Goal: Transaction & Acquisition: Purchase product/service

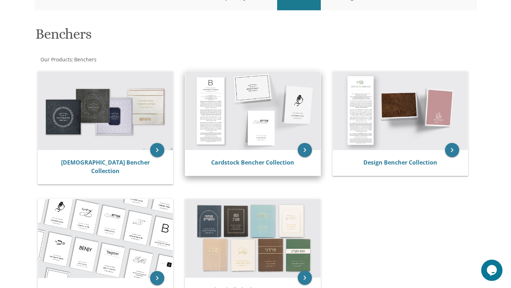
scroll to position [88, 0]
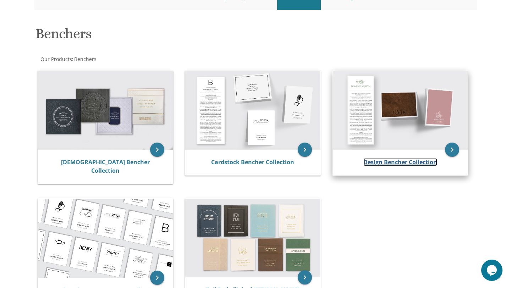
click at [382, 162] on link "Design Bencher Collection" at bounding box center [400, 162] width 74 height 8
click at [400, 160] on link "Design Bencher Collection" at bounding box center [400, 162] width 74 height 8
click at [455, 147] on icon "keyboard_arrow_right" at bounding box center [452, 150] width 14 height 14
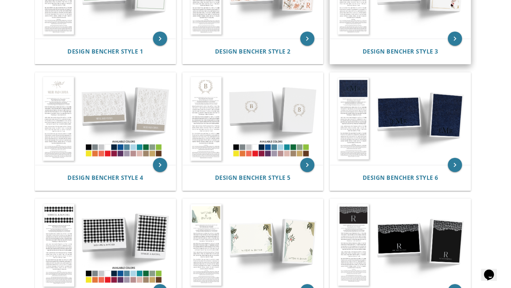
scroll to position [220, 0]
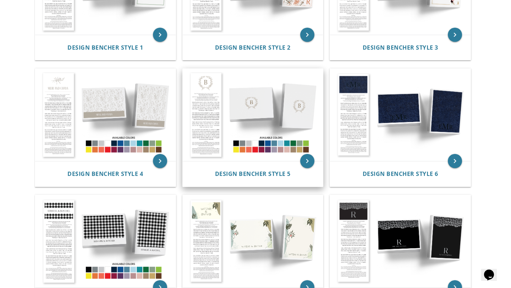
click at [271, 114] on img at bounding box center [253, 115] width 140 height 92
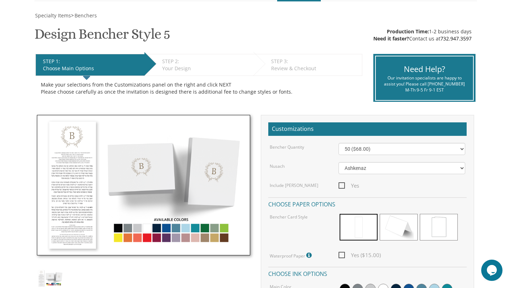
scroll to position [112, 0]
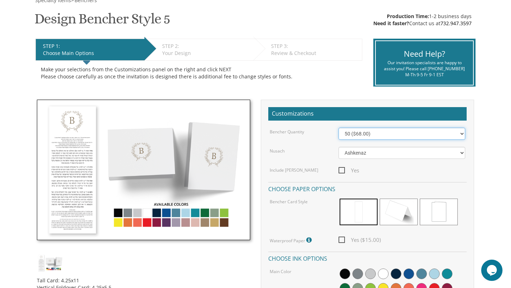
click at [371, 134] on select "50 ($68.00) 60 ($74.80) 70 ($81.60) 80 ($88.40) 90 ($95.20) 100 ($102.00) 125 (…" at bounding box center [401, 134] width 127 height 12
select select "250"
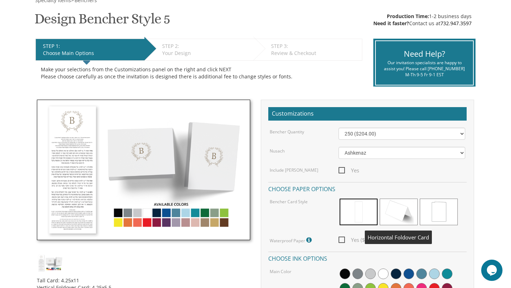
click at [399, 218] on span at bounding box center [398, 212] width 38 height 27
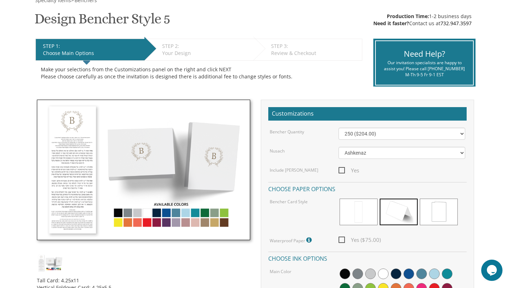
click at [342, 239] on span "Yes ($75.00)" at bounding box center [359, 239] width 42 height 9
click at [342, 239] on input "Yes ($75.00)" at bounding box center [340, 239] width 5 height 5
click at [342, 239] on span "Yes ($75.00)" at bounding box center [359, 239] width 42 height 9
click at [342, 239] on input "Yes ($75.00)" at bounding box center [340, 239] width 5 height 5
checkbox input "false"
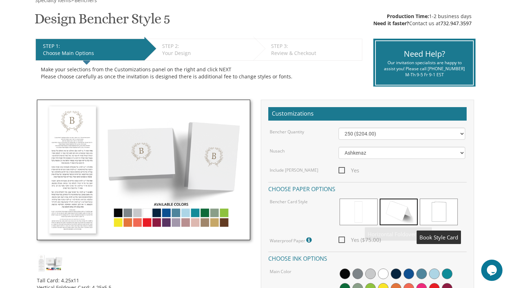
click at [437, 209] on span at bounding box center [438, 212] width 38 height 27
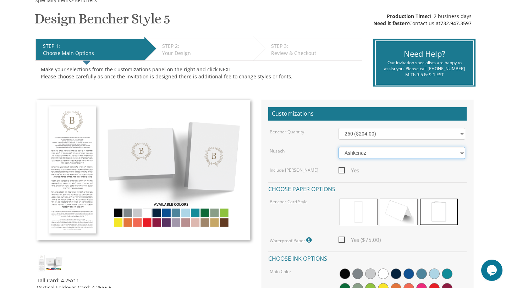
click at [370, 155] on select "Ashkenaz Edut Mizrach" at bounding box center [401, 153] width 127 height 12
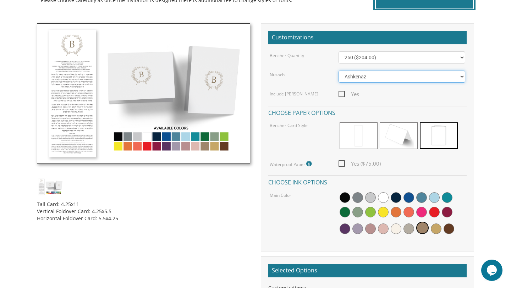
scroll to position [192, 0]
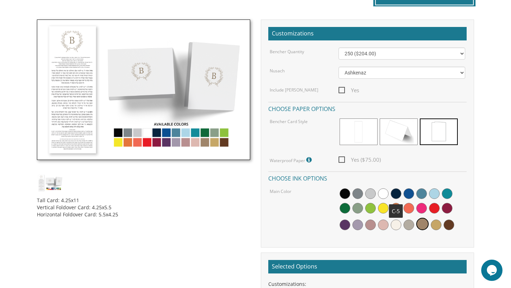
click at [395, 194] on span at bounding box center [395, 193] width 11 height 11
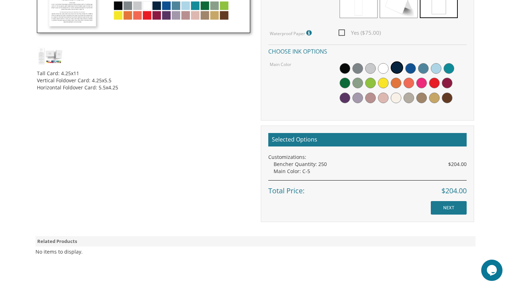
scroll to position [321, 0]
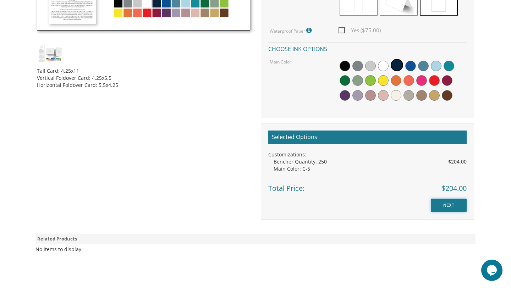
click at [446, 205] on input "NEXT" at bounding box center [448, 205] width 36 height 13
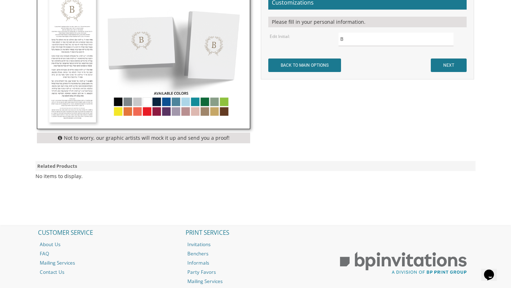
scroll to position [234, 0]
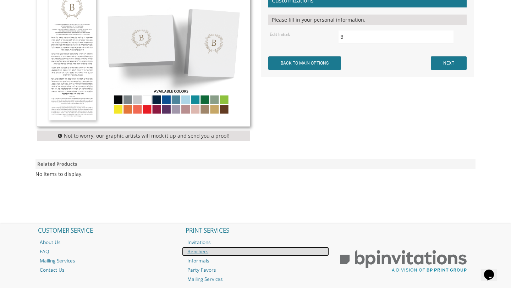
click at [200, 251] on link "Benchers" at bounding box center [255, 251] width 147 height 9
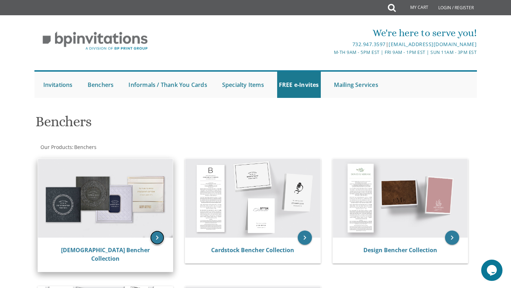
click at [155, 235] on icon "keyboard_arrow_right" at bounding box center [157, 237] width 14 height 14
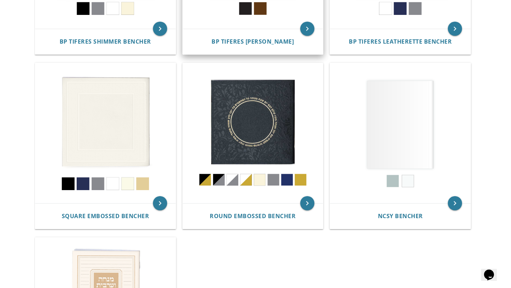
scroll to position [278, 0]
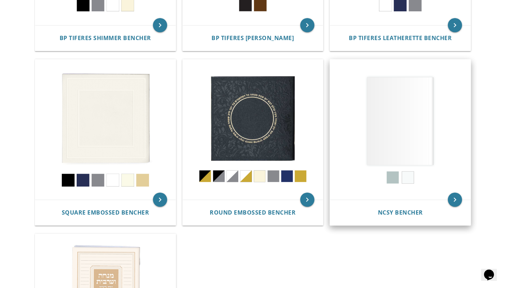
click at [389, 142] on img at bounding box center [400, 130] width 140 height 140
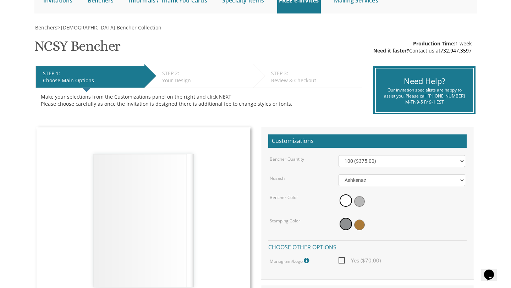
scroll to position [85, 0]
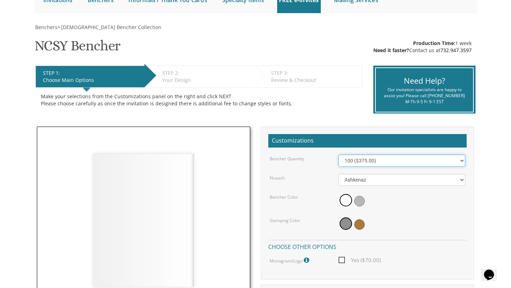
click at [383, 165] on select "100 ($375.00) 200 ($650.00) 300 ($975.00) 400 ($1,300.00) 500 ($1,625.00)" at bounding box center [401, 161] width 127 height 12
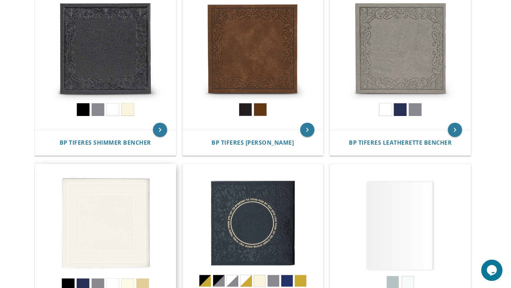
scroll to position [135, 0]
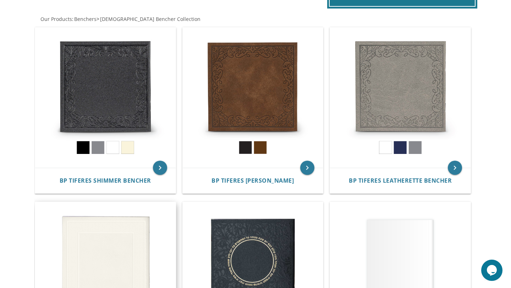
click at [123, 238] on img at bounding box center [105, 272] width 140 height 140
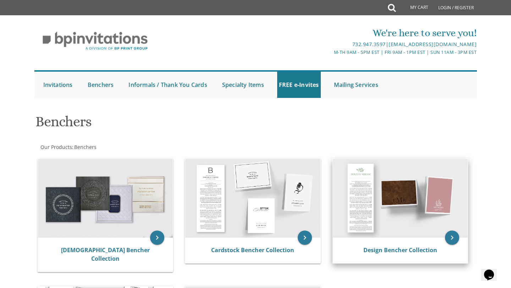
click at [355, 198] on img at bounding box center [400, 198] width 135 height 79
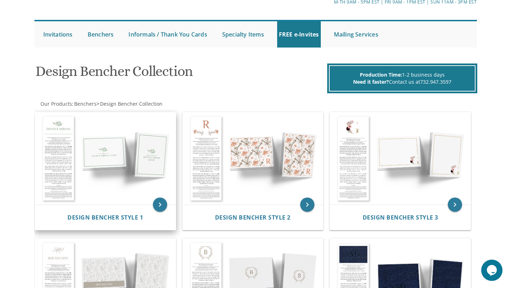
scroll to position [50, 0]
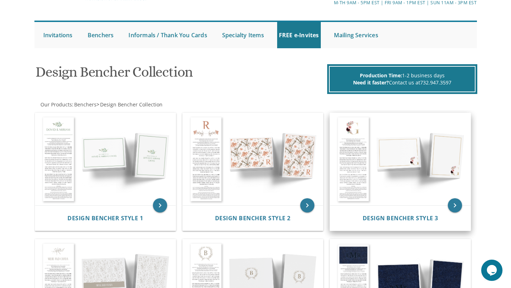
click at [392, 162] on img at bounding box center [400, 159] width 140 height 92
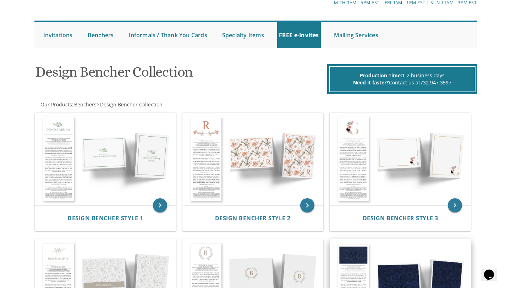
click at [419, 276] on img at bounding box center [400, 285] width 140 height 92
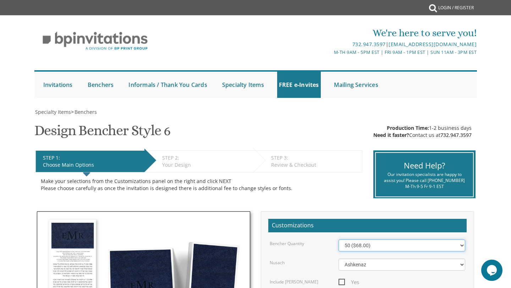
click at [373, 246] on select "50 ($68.00) 60 ($74.80) 70 ($81.60) 80 ($88.40) 90 ($95.20) 100 ($102.00) 125 (…" at bounding box center [401, 245] width 127 height 12
select select "250"
click at [332, 190] on div "Make your selections from the Customizations panel on the right and click NEXT …" at bounding box center [199, 185] width 316 height 14
click at [393, 245] on select "50 ($68.00) 60 ($74.80) 70 ($81.60) 80 ($88.40) 90 ($95.20) 100 ($102.00) 125 (…" at bounding box center [401, 245] width 127 height 12
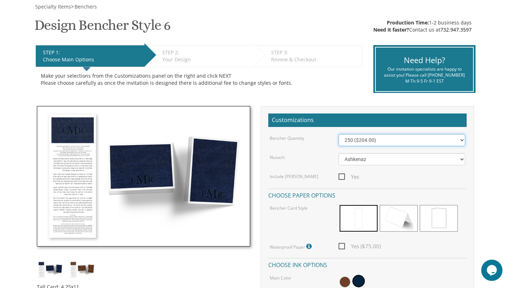
scroll to position [122, 0]
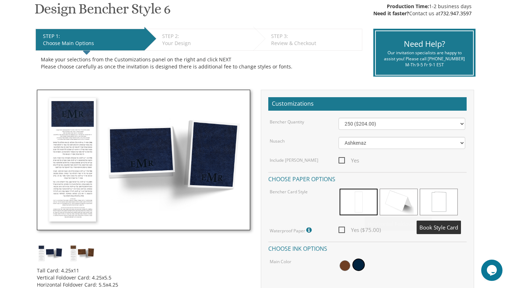
click at [428, 205] on span at bounding box center [438, 202] width 38 height 27
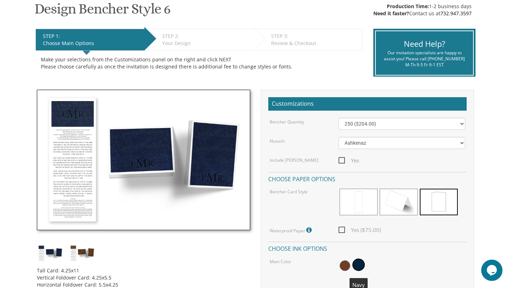
click at [359, 265] on span at bounding box center [358, 265] width 12 height 12
click at [443, 191] on span at bounding box center [438, 202] width 38 height 27
click at [358, 140] on select "Ashkenaz Edut Mizrach" at bounding box center [401, 143] width 127 height 12
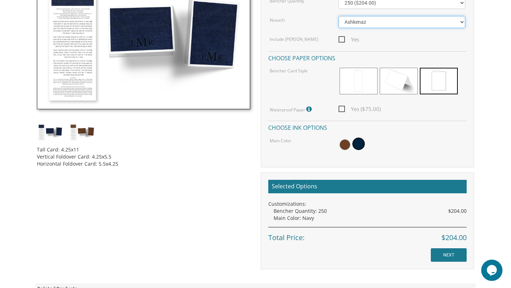
scroll to position [244, 0]
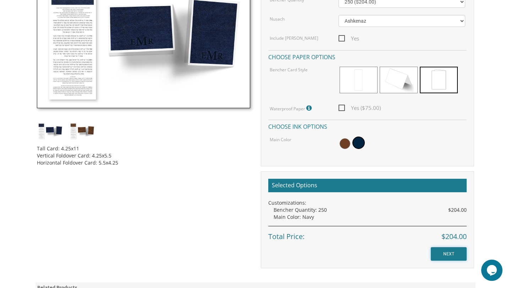
click at [446, 252] on input "NEXT" at bounding box center [448, 253] width 36 height 13
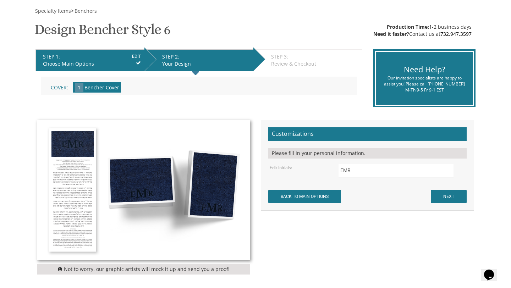
scroll to position [118, 0]
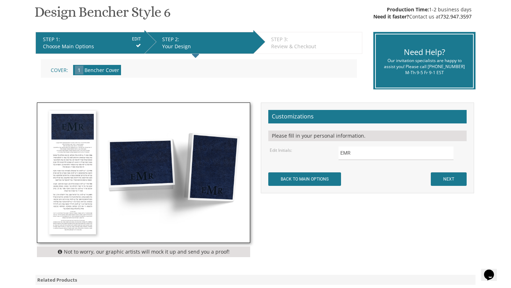
click at [184, 169] on img at bounding box center [143, 173] width 212 height 140
